Goal: Check status: Check status

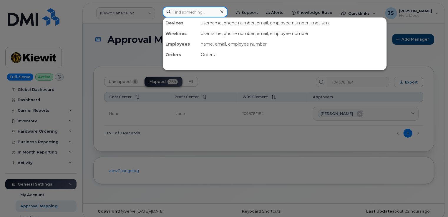
paste input "289333"
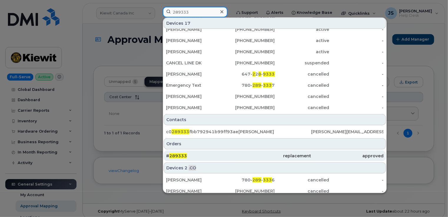
scroll to position [110, 0]
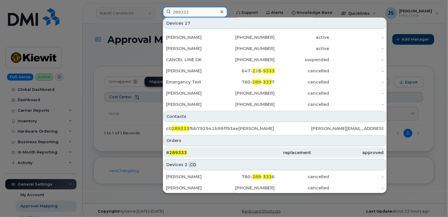
type input "289333"
click at [227, 154] on div "# 289333" at bounding box center [202, 153] width 72 height 6
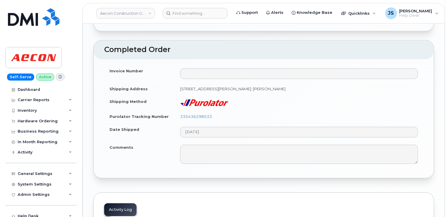
scroll to position [647, 0]
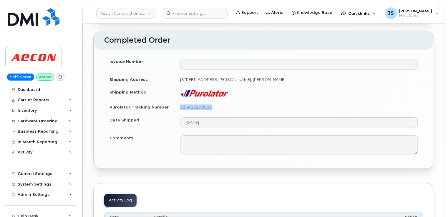
drag, startPoint x: 213, startPoint y: 115, endPoint x: 181, endPoint y: 116, distance: 32.4
click at [181, 114] on td "335436298533" at bounding box center [299, 107] width 248 height 13
drag, startPoint x: 181, startPoint y: 116, endPoint x: 185, endPoint y: 116, distance: 4.1
copy link "335436298533"
drag, startPoint x: 306, startPoint y: 85, endPoint x: 180, endPoint y: 86, distance: 126.5
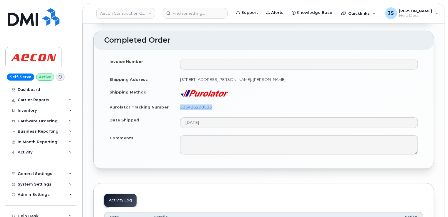
click at [180, 86] on td "150 sheldon drive Cambridge ON N1R 7K9, attention: David Fries" at bounding box center [299, 79] width 248 height 13
copy td "150 sheldon drive Cambridge ON N1R 7K9, attention: David Fries"
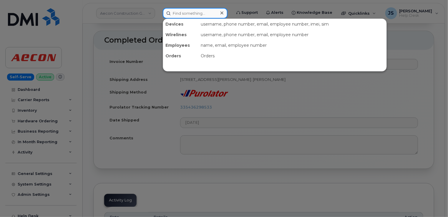
click at [190, 14] on input at bounding box center [195, 13] width 65 height 11
paste input "287626"
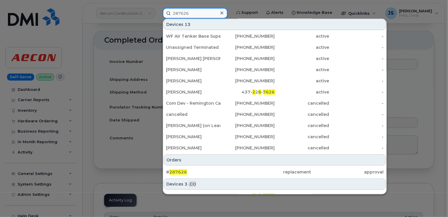
scroll to position [53, 0]
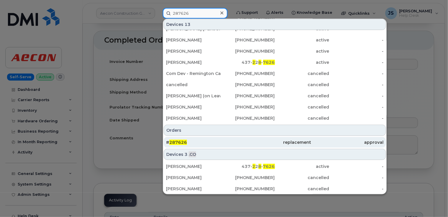
type input "287626"
click at [215, 141] on div "# 287626" at bounding box center [202, 142] width 72 height 6
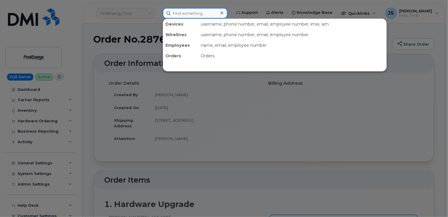
click at [185, 14] on input at bounding box center [195, 13] width 65 height 11
paste input "287626"
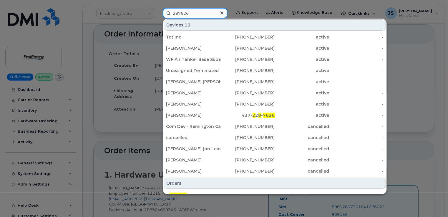
type input "287626"
click at [84, 82] on div at bounding box center [224, 108] width 448 height 217
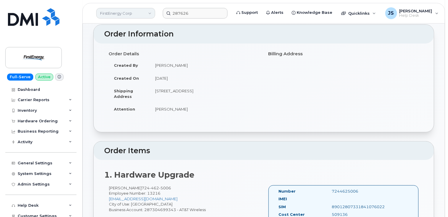
click at [119, 15] on link "FirstEnergy Corp" at bounding box center [125, 13] width 59 height 11
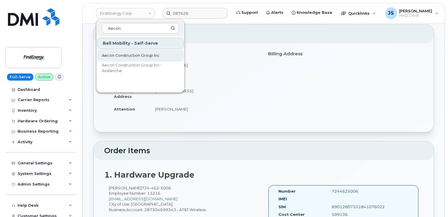
type input "Aecon"
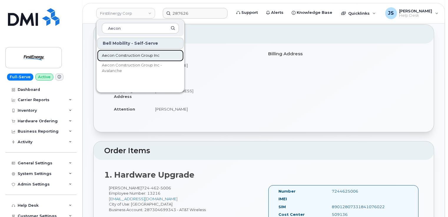
click at [130, 55] on span "Aecon Construction Group Inc" at bounding box center [131, 56] width 58 height 6
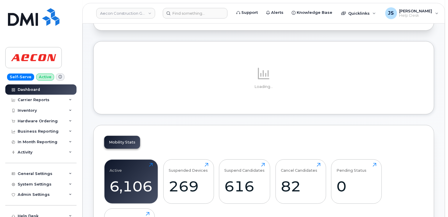
scroll to position [59, 0]
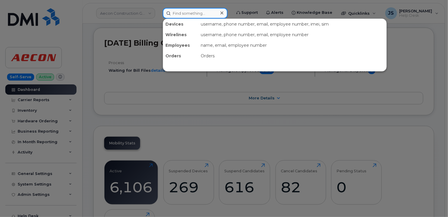
click at [179, 14] on input at bounding box center [195, 13] width 65 height 11
paste input "[PHONE_NUMBER]"
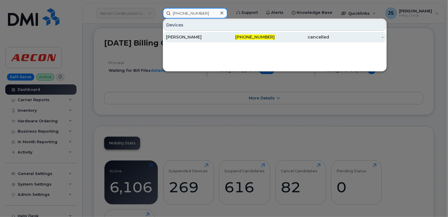
type input "[PHONE_NUMBER]"
click at [189, 36] on div "[PERSON_NAME]" at bounding box center [193, 37] width 54 height 6
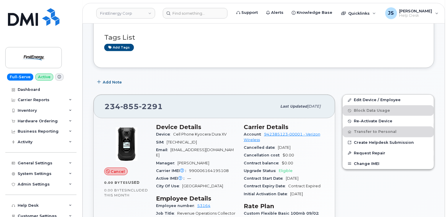
scroll to position [118, 0]
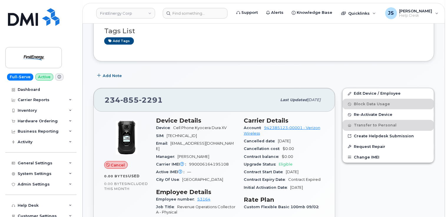
click at [207, 162] on span "990006164195108" at bounding box center [209, 164] width 40 height 4
copy span "990006164195108"
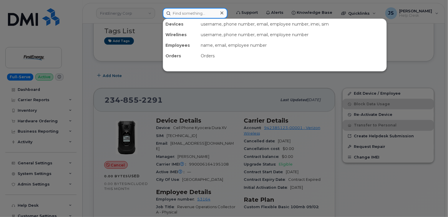
paste input "945-364-7547"
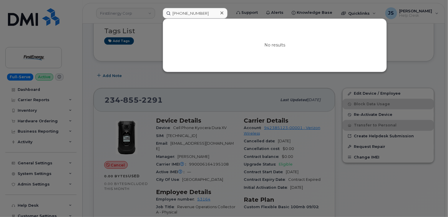
click at [154, 25] on div at bounding box center [224, 108] width 448 height 217
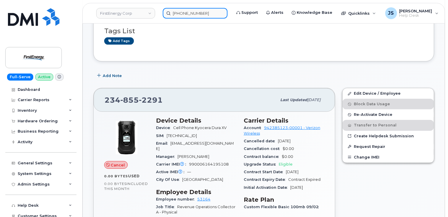
click at [189, 16] on input "945-364-7547" at bounding box center [195, 13] width 65 height 11
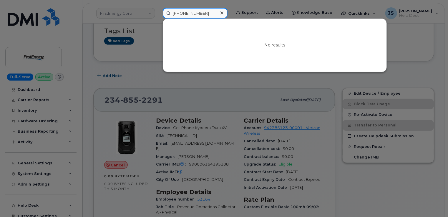
click at [189, 16] on input "945-364-7547" at bounding box center [195, 13] width 65 height 11
paste input "359488546980750"
type input "359488546980750"
click at [115, 72] on div at bounding box center [224, 108] width 448 height 217
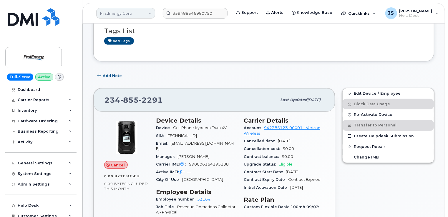
click at [122, 10] on link "FirstEnergy Corp" at bounding box center [125, 13] width 59 height 11
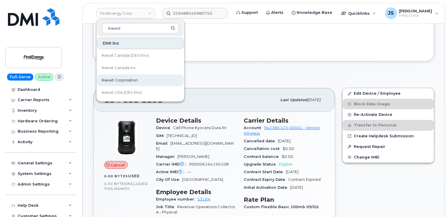
type input "Kiewit"
click at [125, 80] on span "Kiewit Corporation" at bounding box center [120, 80] width 36 height 6
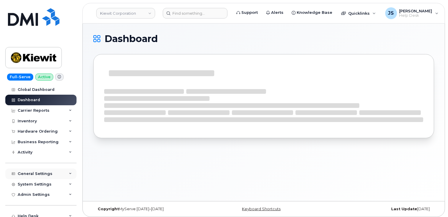
click at [68, 175] on div "General Settings" at bounding box center [40, 174] width 71 height 11
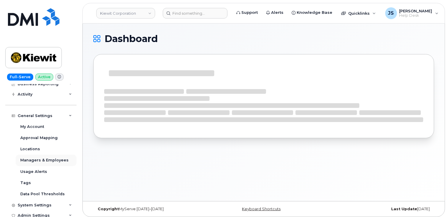
scroll to position [59, 0]
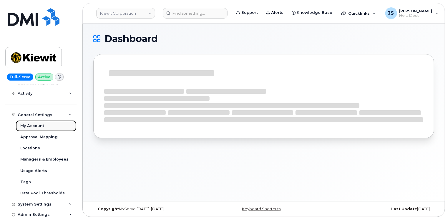
click at [32, 129] on link "My Account" at bounding box center [46, 125] width 61 height 11
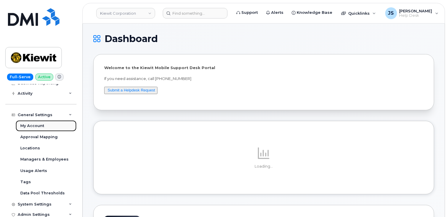
click at [36, 128] on div "My Account" at bounding box center [32, 125] width 24 height 5
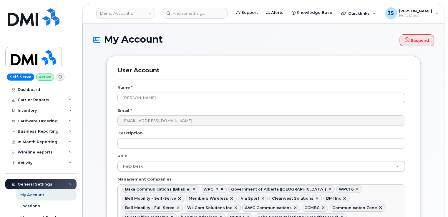
scroll to position [923, 0]
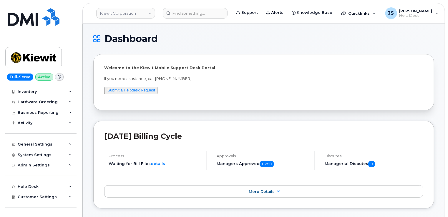
scroll to position [35, 0]
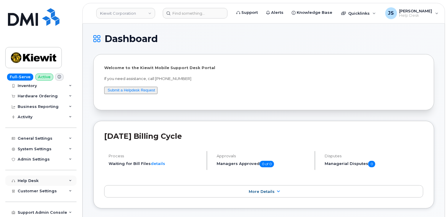
click at [69, 179] on icon at bounding box center [70, 180] width 3 height 3
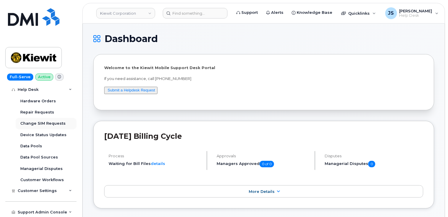
scroll to position [119, 0]
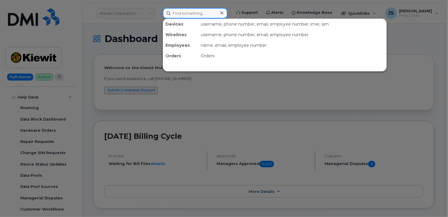
paste input "4028034262"
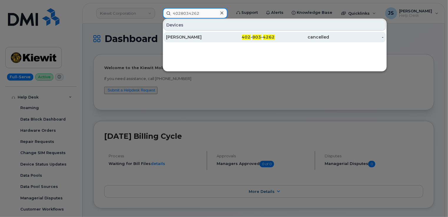
type input "4028034262"
click at [187, 33] on div "[PERSON_NAME]" at bounding box center [193, 37] width 54 height 11
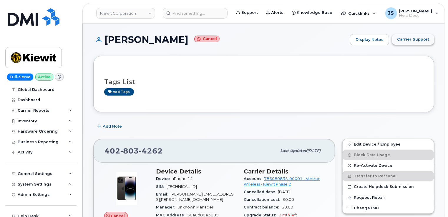
click at [414, 38] on span "Carrier Support" at bounding box center [413, 39] width 32 height 6
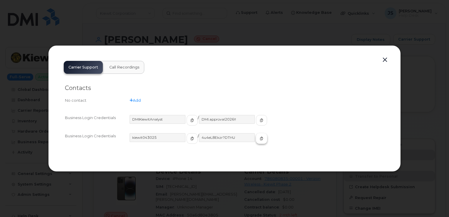
click at [260, 138] on icon "button" at bounding box center [262, 139] width 4 height 4
click at [384, 60] on button "button" at bounding box center [385, 60] width 9 height 8
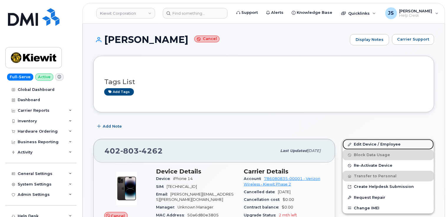
click at [366, 142] on link "Edit Device / Employee" at bounding box center [387, 144] width 91 height 11
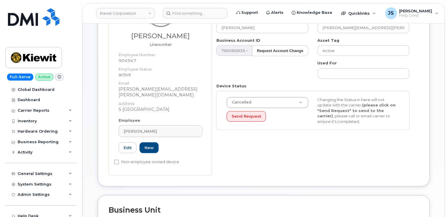
scroll to position [88, 0]
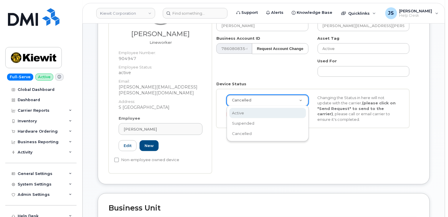
select select "active"
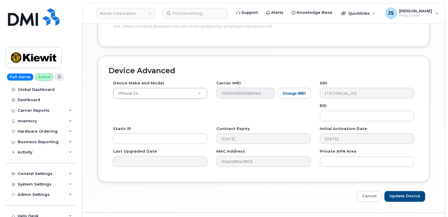
scroll to position [402, 0]
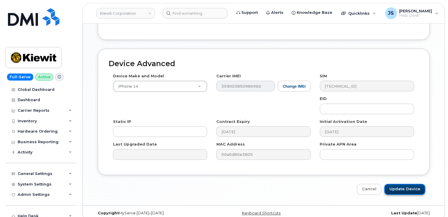
click at [405, 184] on input "Update Device" at bounding box center [404, 189] width 41 height 11
type input "Saving..."
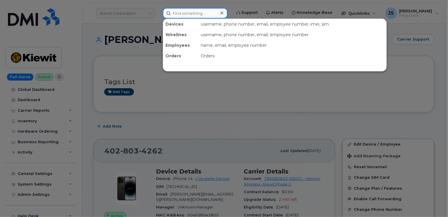
click at [182, 15] on input at bounding box center [195, 13] width 65 height 11
paste input "5037292224"
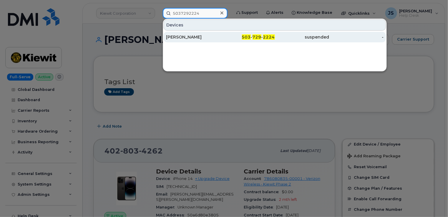
type input "5037292224"
click at [190, 35] on div "[PERSON_NAME]" at bounding box center [193, 37] width 54 height 6
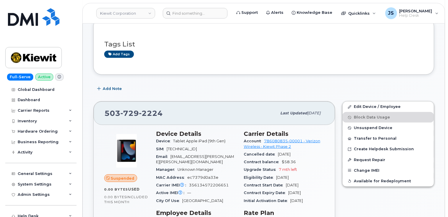
scroll to position [88, 0]
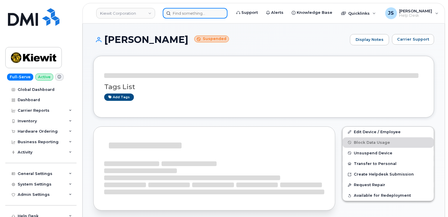
click at [198, 11] on input at bounding box center [195, 13] width 65 height 11
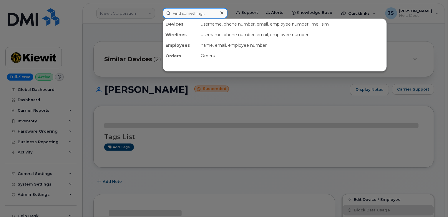
paste input "9134150525"
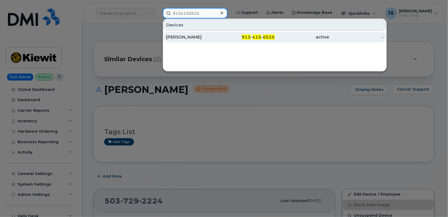
type input "9134150525"
click at [200, 37] on div "CAROL MARKS" at bounding box center [193, 37] width 54 height 6
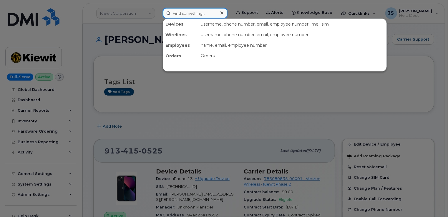
paste input "9015693557"
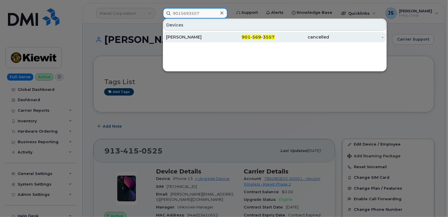
type input "9015693557"
click at [190, 35] on div "[PERSON_NAME]" at bounding box center [193, 37] width 54 height 6
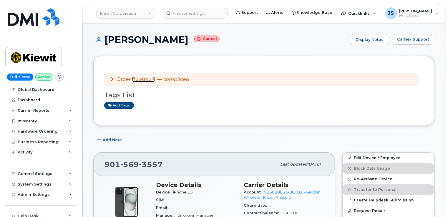
click at [144, 78] on link "#298927" at bounding box center [143, 79] width 23 height 6
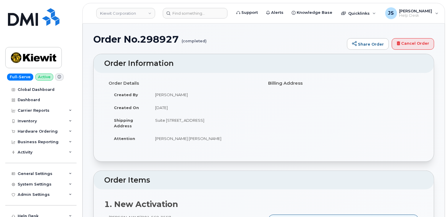
click at [161, 38] on h1 "Order No.298927 (completed)" at bounding box center [218, 39] width 251 height 10
copy h1 "298927"
